Goal: Task Accomplishment & Management: Use online tool/utility

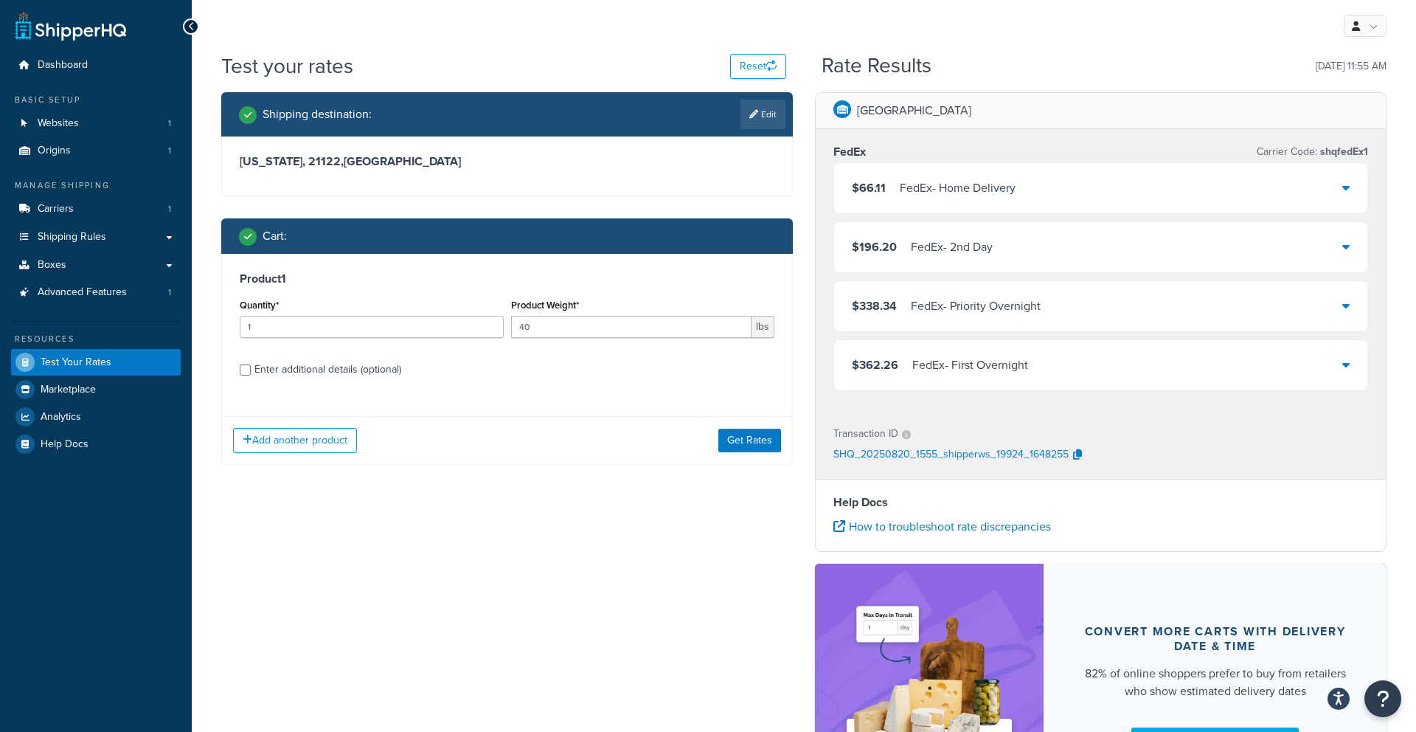
drag, startPoint x: 319, startPoint y: 370, endPoint x: 332, endPoint y: 364, distance: 14.2
click at [319, 369] on div "Enter additional details (optional)" at bounding box center [328, 369] width 147 height 21
click at [251, 369] on input "Enter additional details (optional)" at bounding box center [245, 369] width 11 height 11
checkbox input "true"
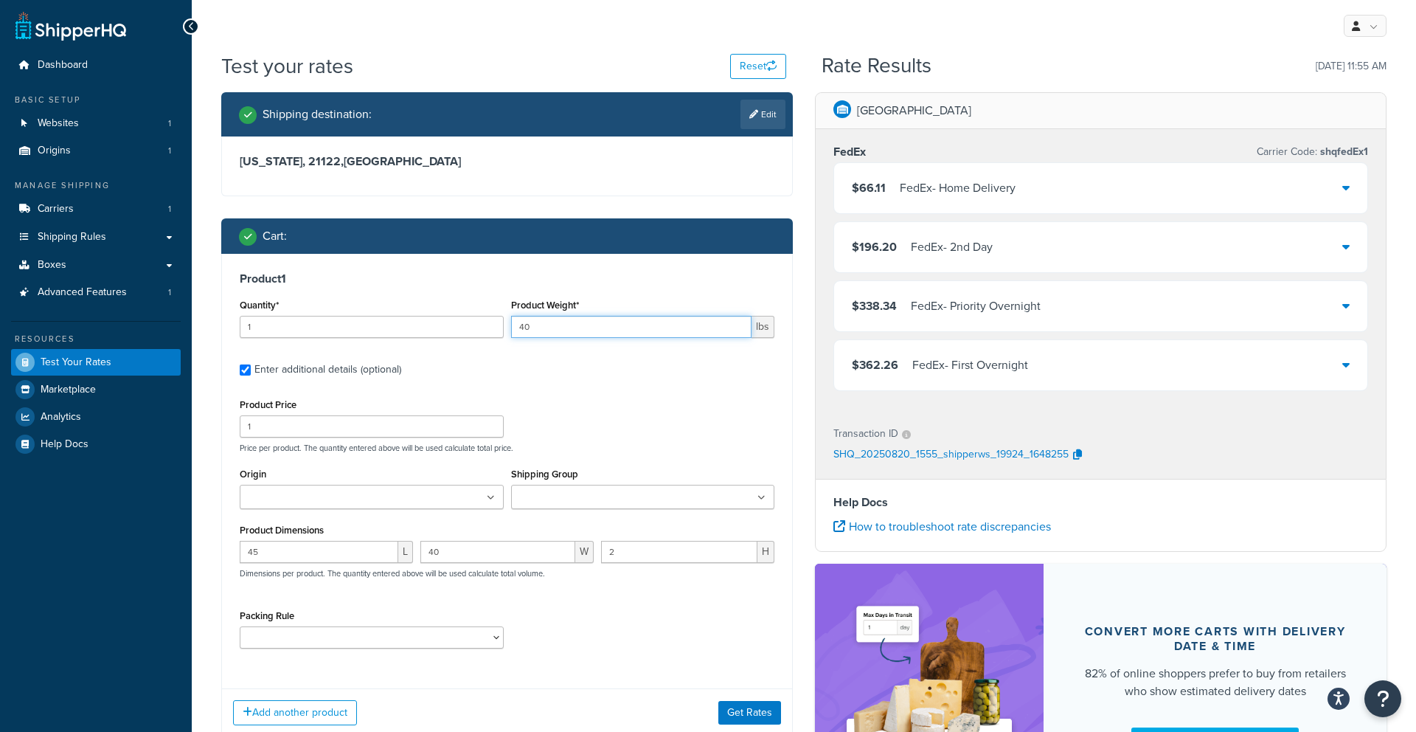
click at [547, 336] on input "40" at bounding box center [631, 327] width 241 height 22
type input "4"
type input "25"
click at [647, 565] on div "2 H" at bounding box center [688, 557] width 181 height 33
click at [632, 553] on input "2" at bounding box center [679, 552] width 156 height 22
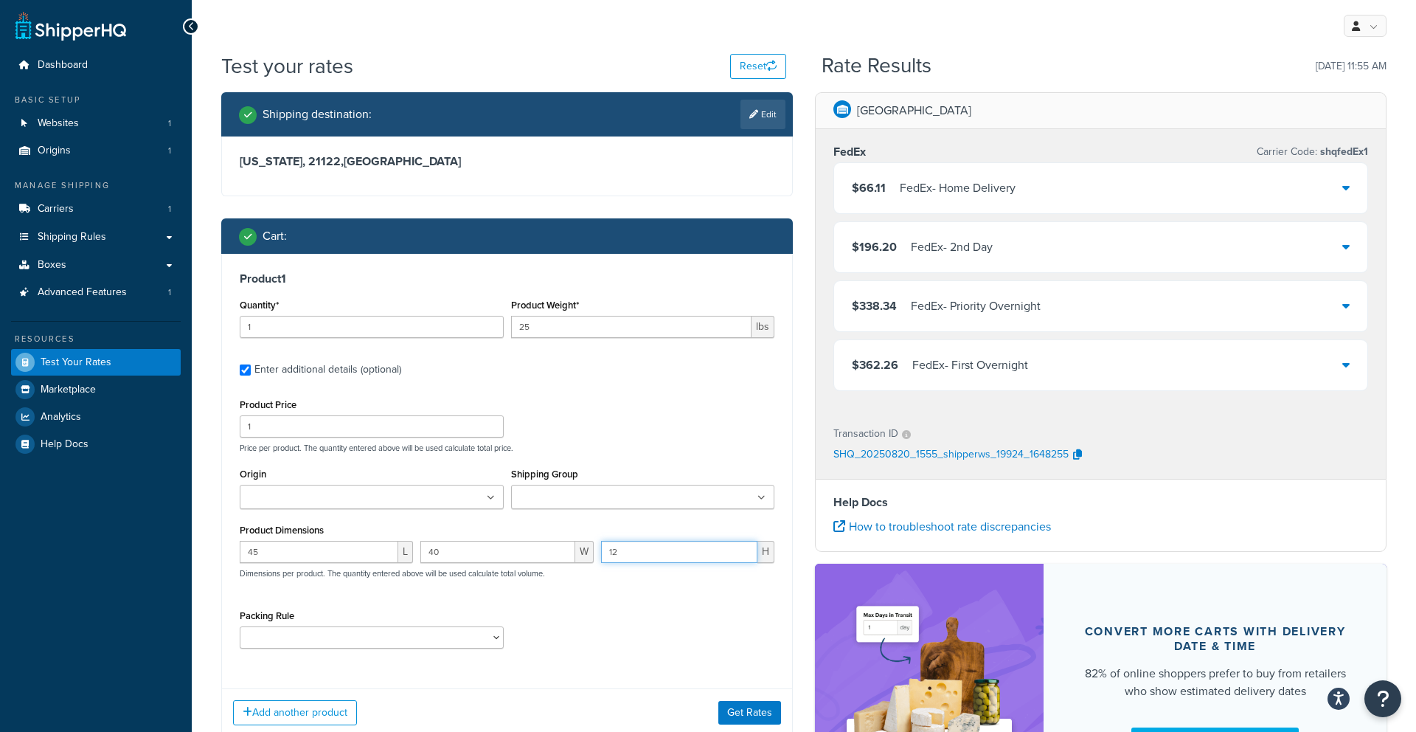
type input "12"
click at [458, 554] on input "40" at bounding box center [498, 552] width 155 height 22
type input "4"
type input "3"
type input "15"
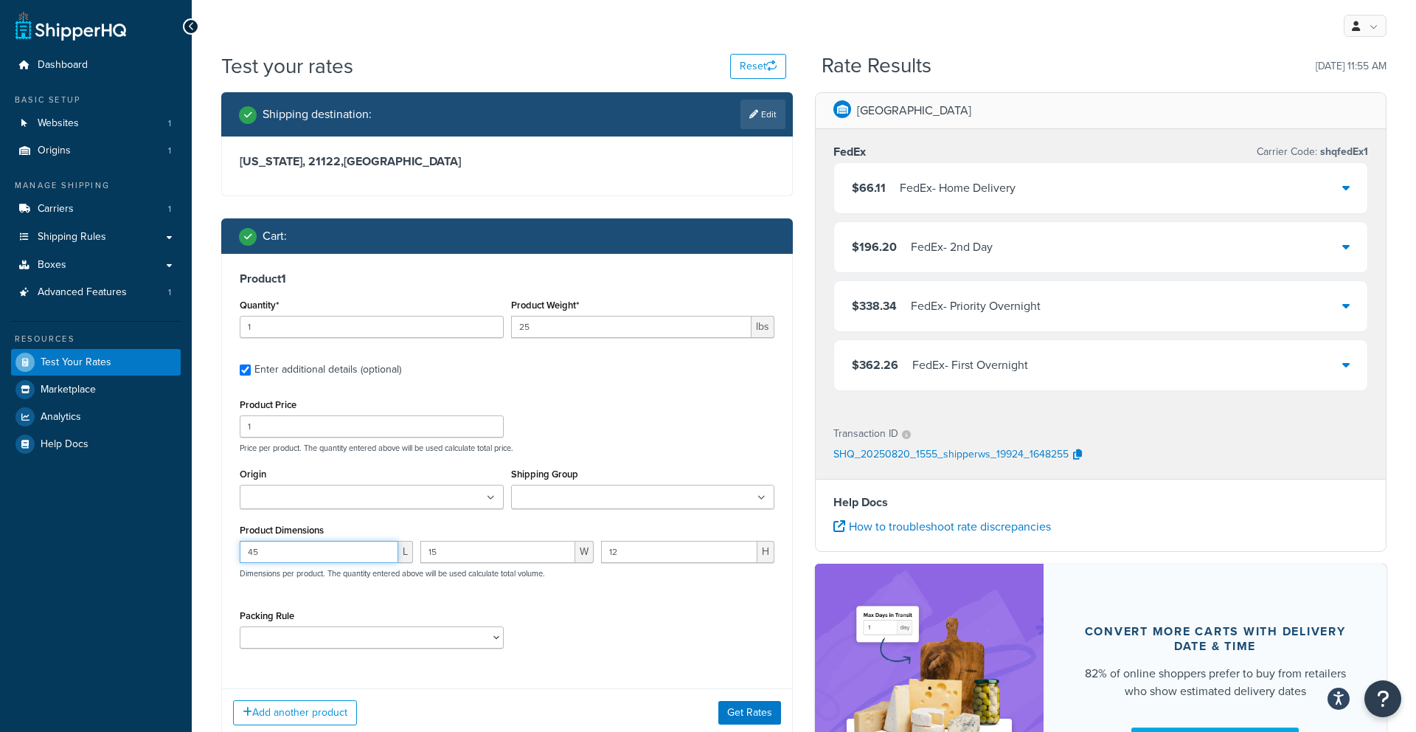
click at [328, 552] on input "45" at bounding box center [319, 552] width 159 height 22
type input "4"
type input "37"
click at [747, 713] on button "Get Rates" at bounding box center [750, 713] width 63 height 24
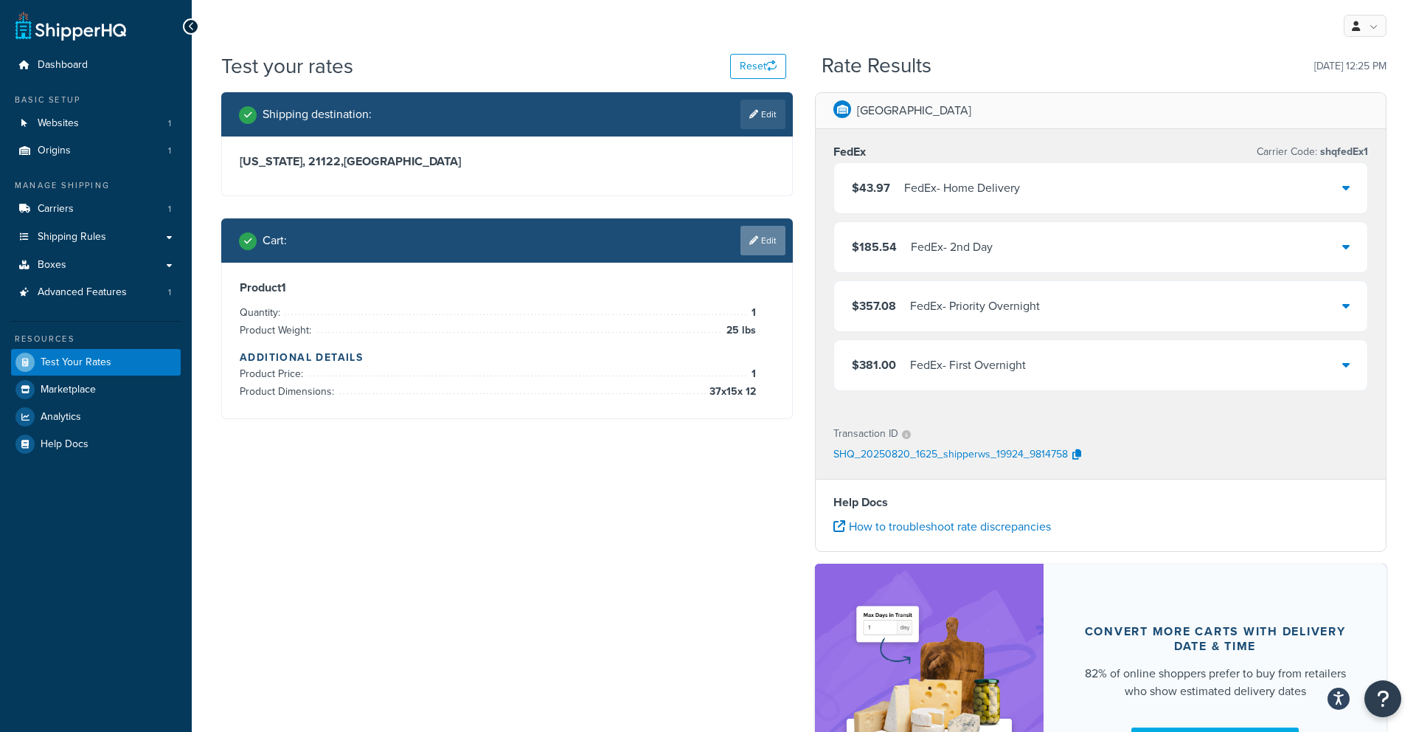
click at [744, 246] on link "Edit" at bounding box center [763, 241] width 45 height 30
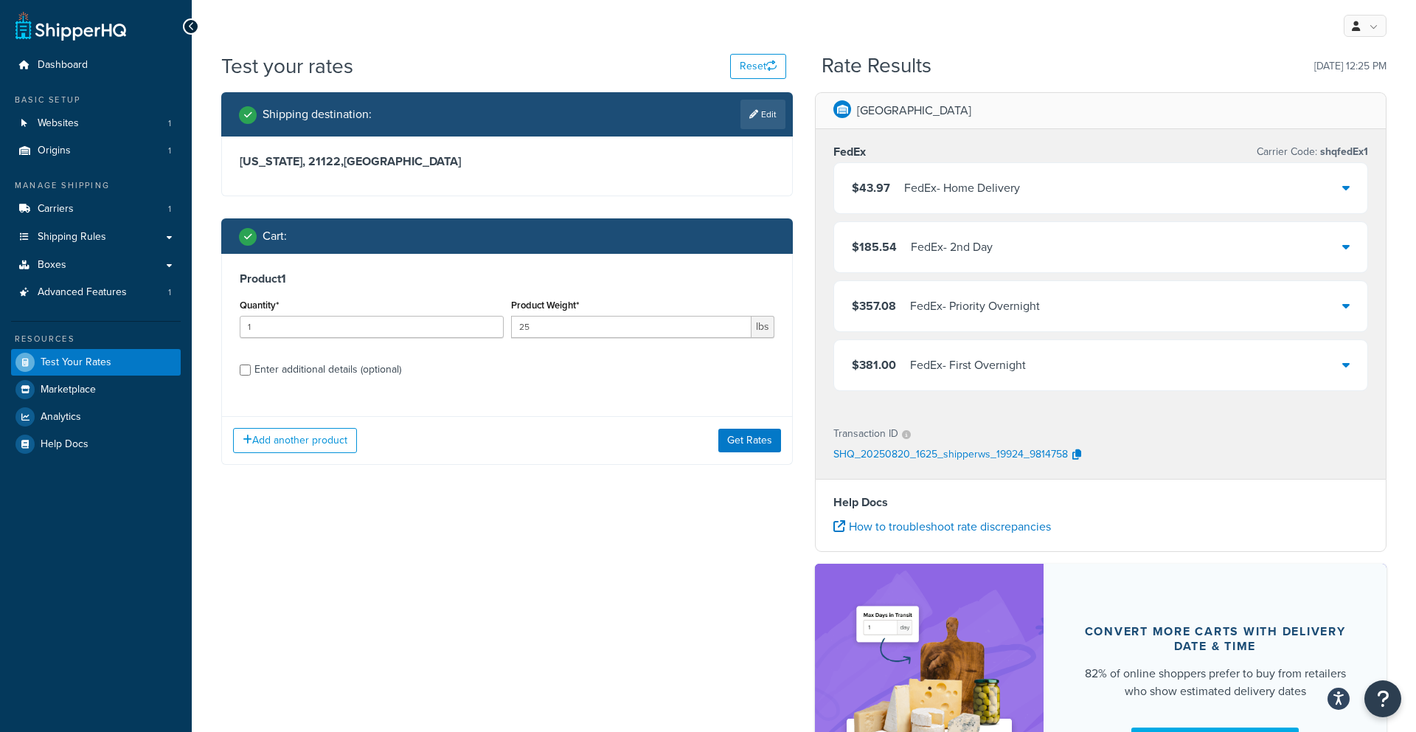
drag, startPoint x: 337, startPoint y: 364, endPoint x: 451, endPoint y: 385, distance: 116.2
click at [337, 364] on div "Enter additional details (optional)" at bounding box center [328, 369] width 147 height 21
click at [251, 364] on input "Enter additional details (optional)" at bounding box center [245, 369] width 11 height 11
checkbox input "true"
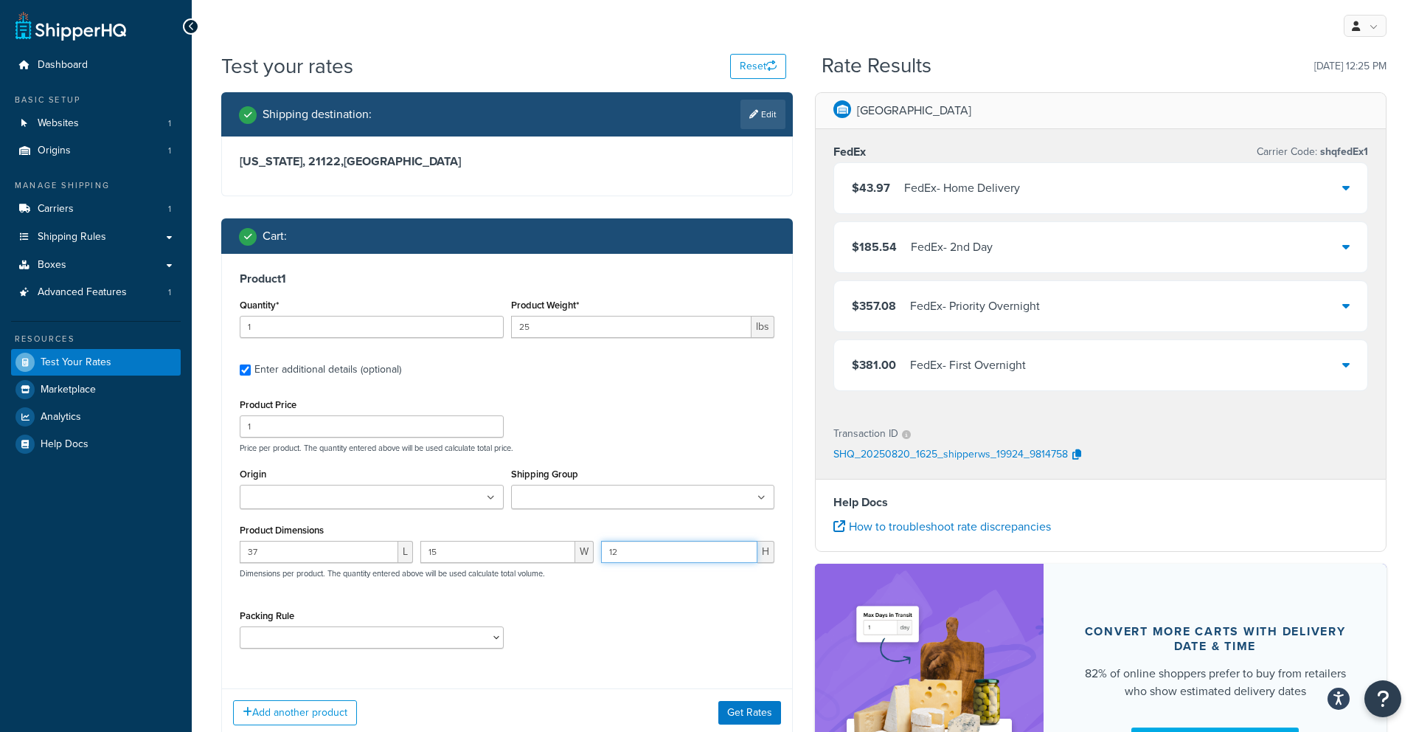
click at [667, 556] on input "12" at bounding box center [679, 552] width 156 height 22
type input "10"
click at [754, 695] on div "Add another product Get Rates" at bounding box center [507, 712] width 570 height 48
click at [755, 706] on button "Get Rates" at bounding box center [750, 713] width 63 height 24
